Goal: Task Accomplishment & Management: Manage account settings

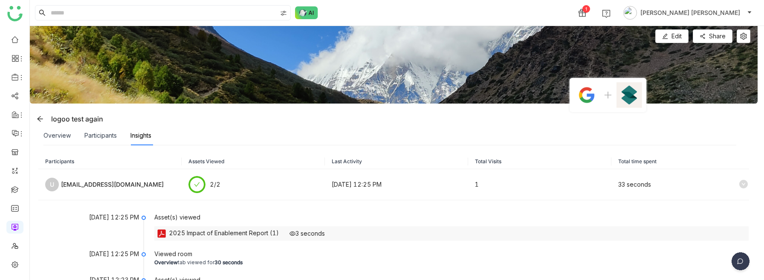
scroll to position [77, 0]
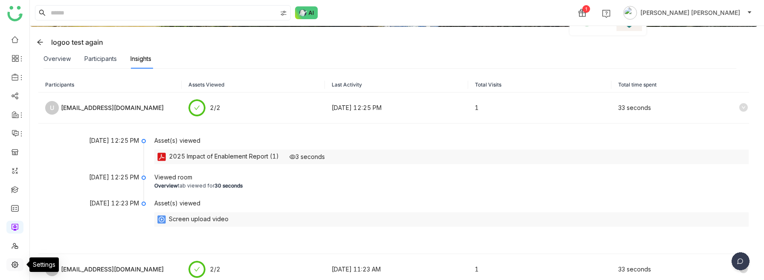
click at [14, 261] on link at bounding box center [15, 264] width 8 height 7
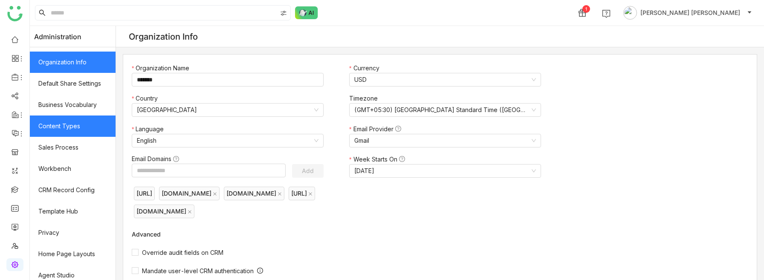
scroll to position [172, 0]
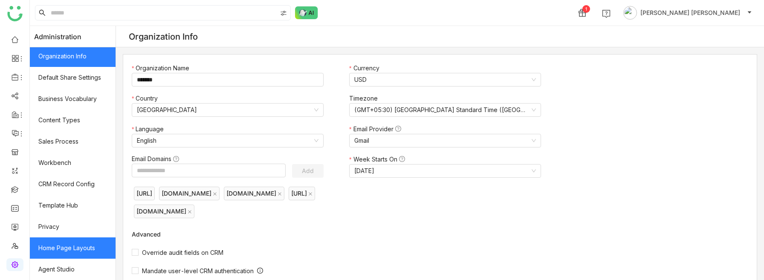
click at [78, 241] on link "Home Page Layouts" at bounding box center [73, 248] width 86 height 21
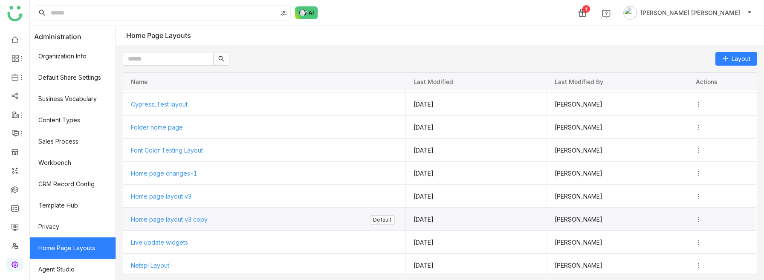
scroll to position [44, 0]
click at [172, 219] on span "Home page layout v3 copy" at bounding box center [169, 219] width 77 height 7
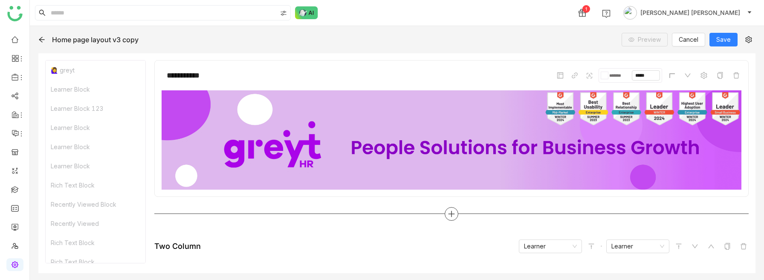
click at [452, 218] on div at bounding box center [452, 214] width 14 height 14
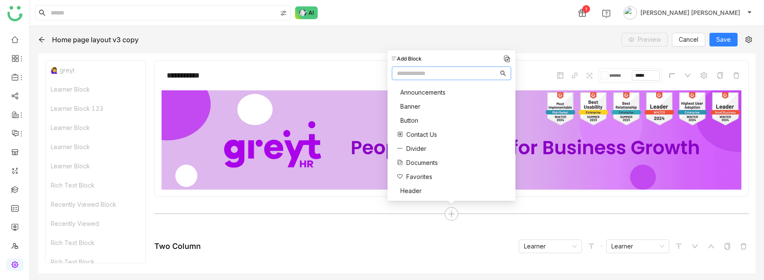
click at [408, 38] on div "Home page layout v3 copy Preview Cancel Save" at bounding box center [396, 40] width 717 height 14
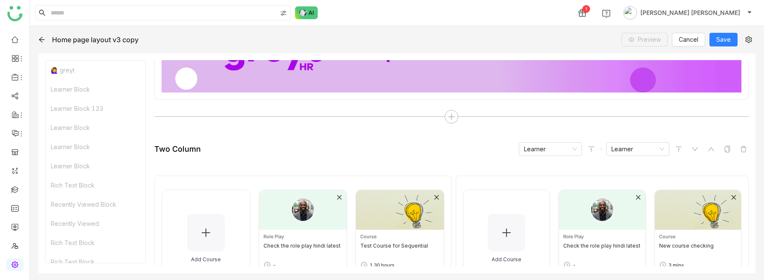
scroll to position [99, 0]
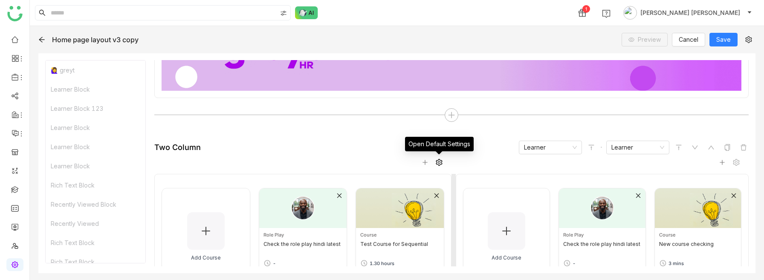
click at [437, 162] on icon at bounding box center [439, 162] width 6 height 7
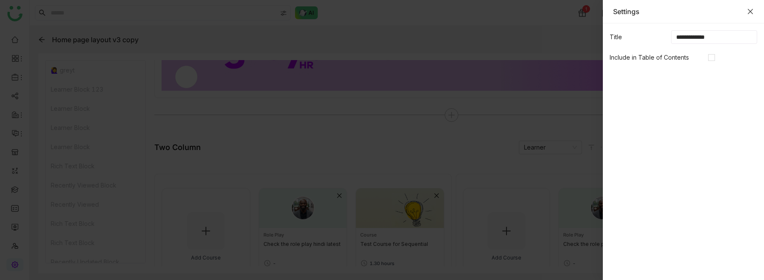
click at [750, 12] on icon "Close" at bounding box center [750, 11] width 5 height 5
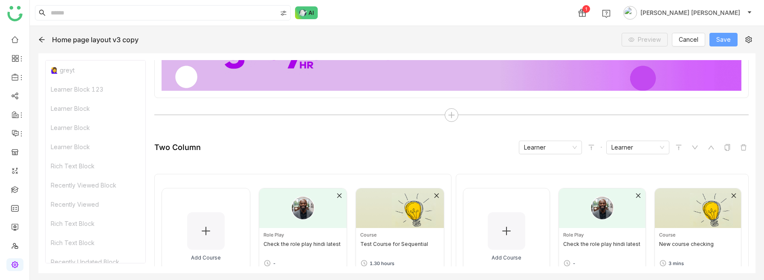
click at [717, 38] on span "Save" at bounding box center [723, 39] width 14 height 9
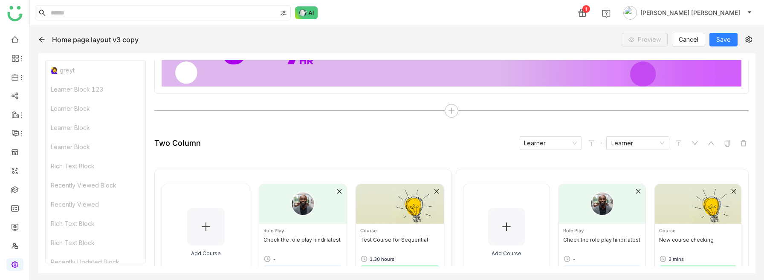
scroll to position [105, 0]
